Goal: Task Accomplishment & Management: Manage account settings

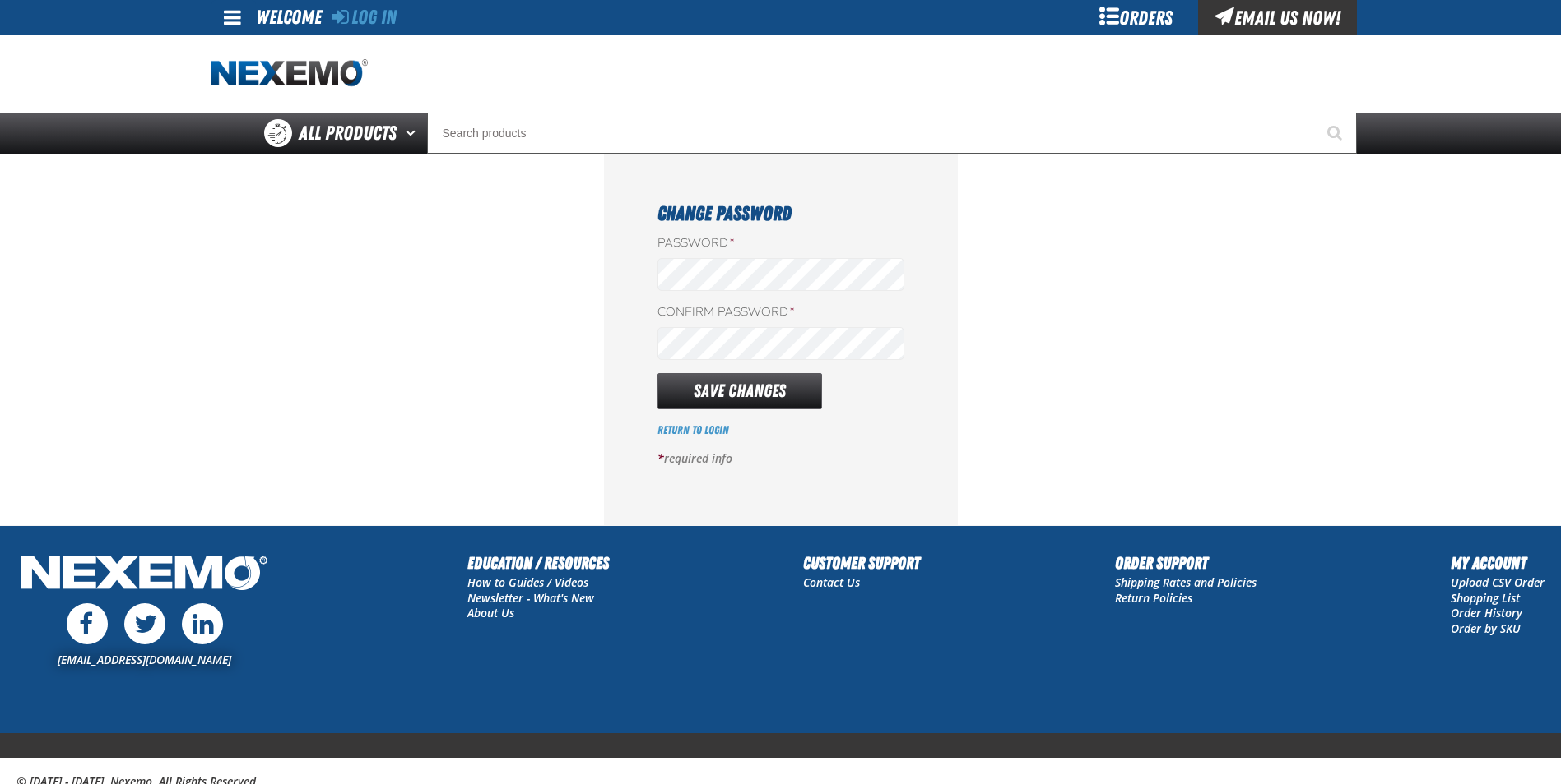
click at [865, 331] on div "Confirm Password *" at bounding box center [780, 332] width 247 height 56
click at [900, 425] on form "Password * Confirm Password * Save Changes Return to Login * required info" at bounding box center [780, 357] width 247 height 245
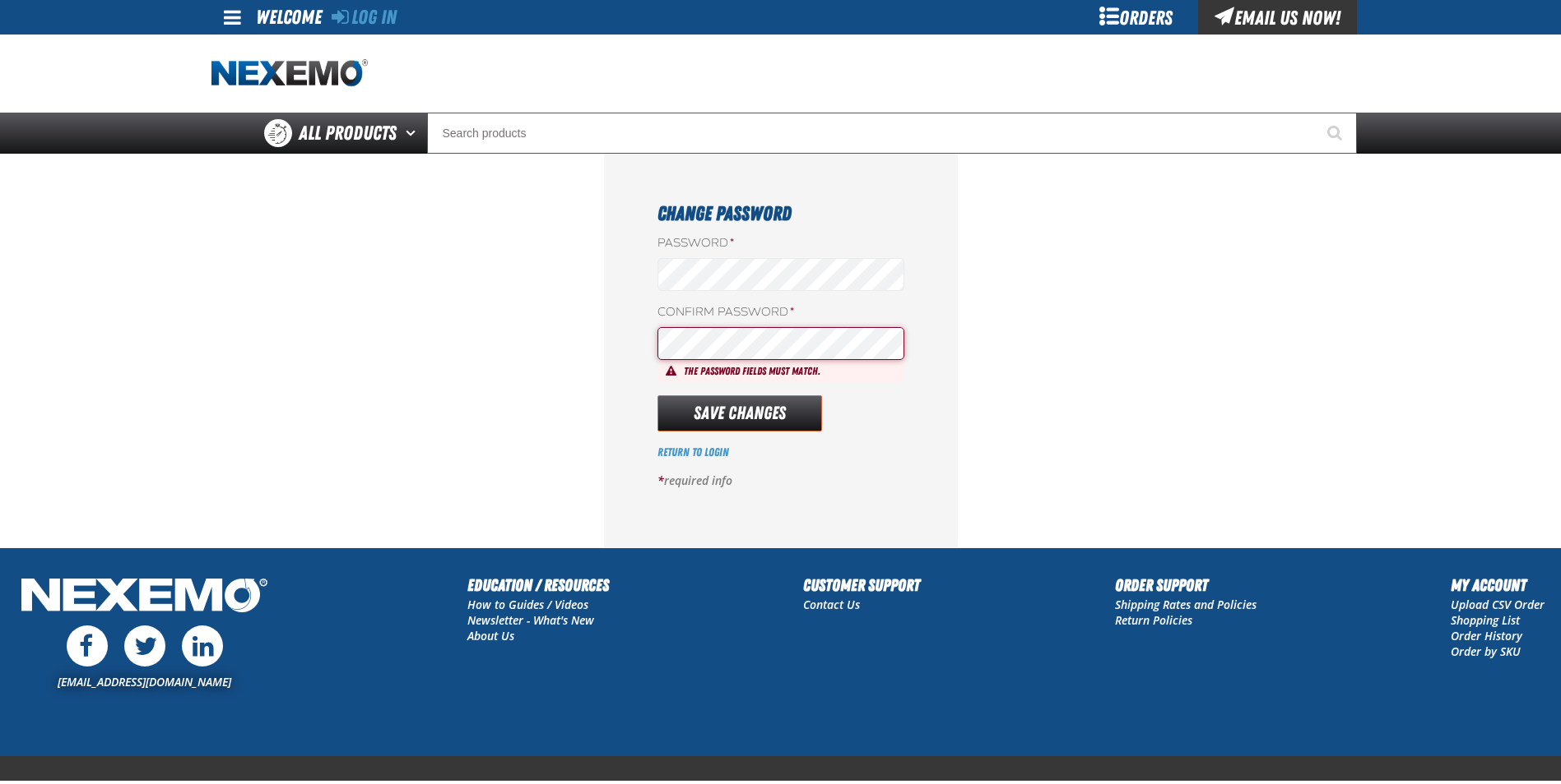
click at [730, 394] on form "Password * Confirm Password * The password fields must match. Save Changes Retu…" at bounding box center [780, 368] width 247 height 267
click at [803, 372] on span "The password fields must match." at bounding box center [751, 371] width 137 height 12
click at [791, 293] on div "Password * Confirm Password * The password fields must match." at bounding box center [780, 308] width 247 height 147
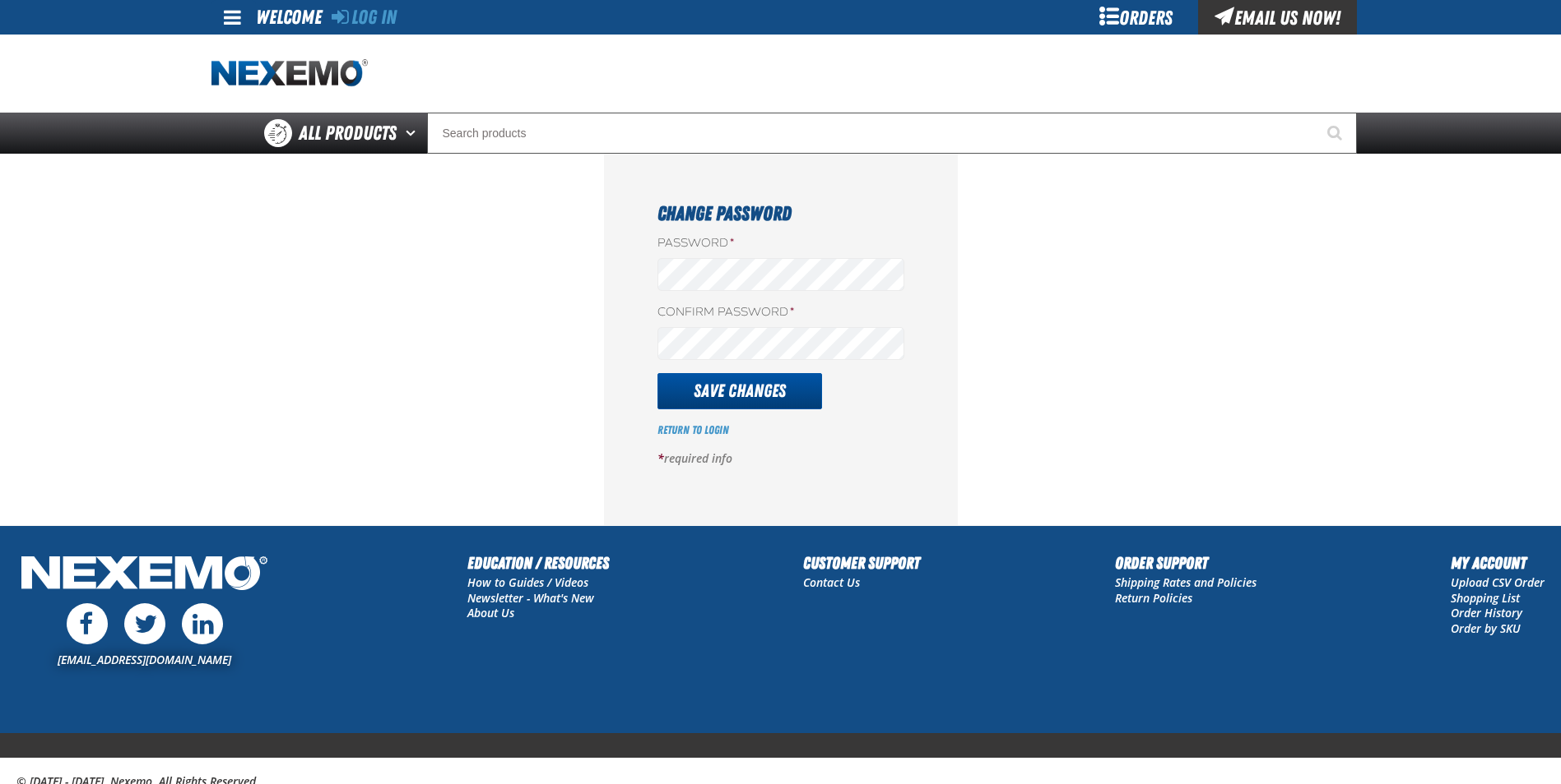
click at [730, 379] on button "Save Changes" at bounding box center [739, 392] width 165 height 37
